Goal: Task Accomplishment & Management: Manage account settings

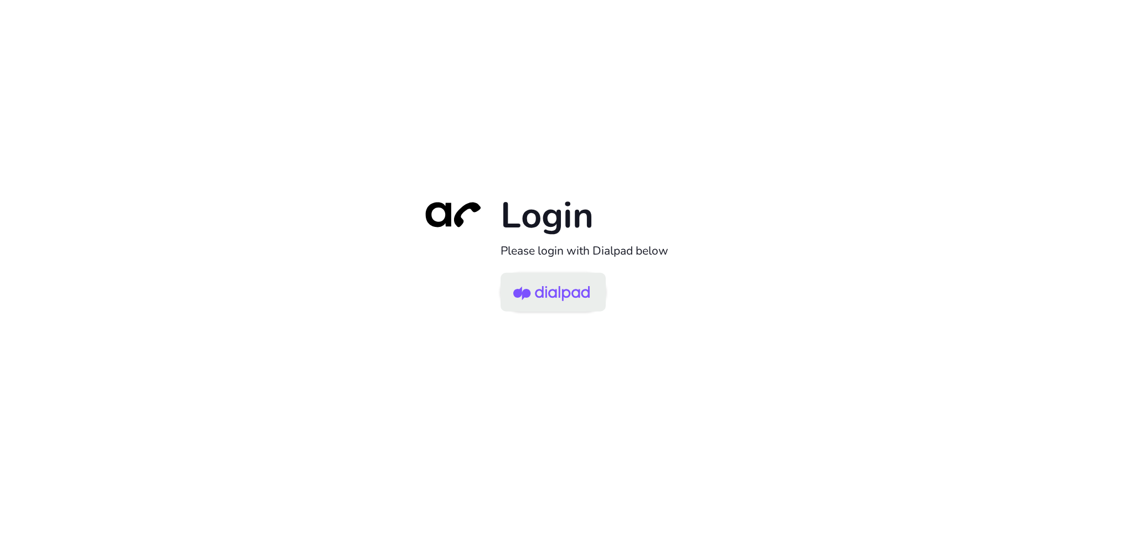
click at [559, 292] on img at bounding box center [551, 293] width 76 height 36
click at [554, 294] on img at bounding box center [551, 293] width 76 height 36
